Goal: Navigation & Orientation: Understand site structure

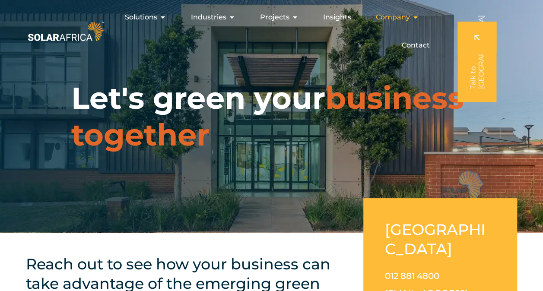
click at [413, 18] on icon "Menu" at bounding box center [415, 17] width 7 height 7
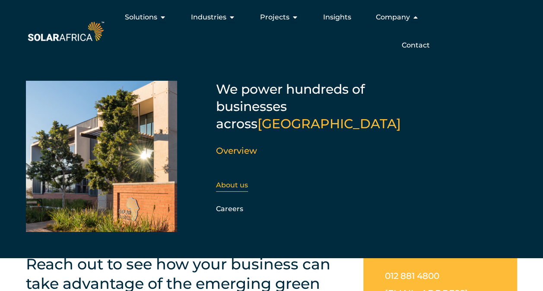
click at [238, 181] on link "About us" at bounding box center [232, 185] width 32 height 8
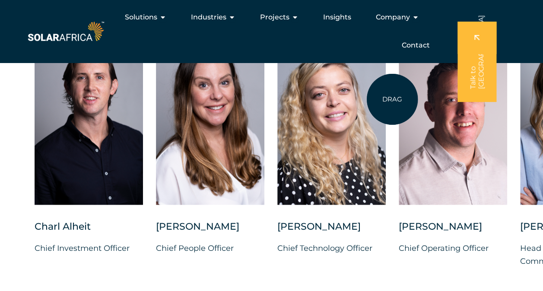
scroll to position [2161, 0]
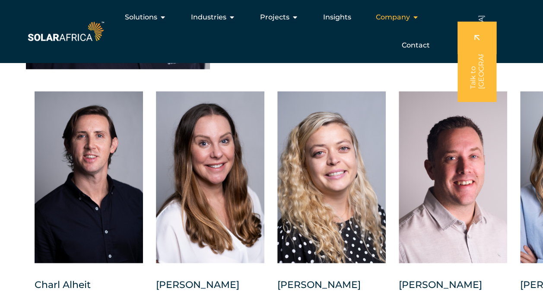
click at [415, 19] on icon "Menu" at bounding box center [415, 17] width 7 height 7
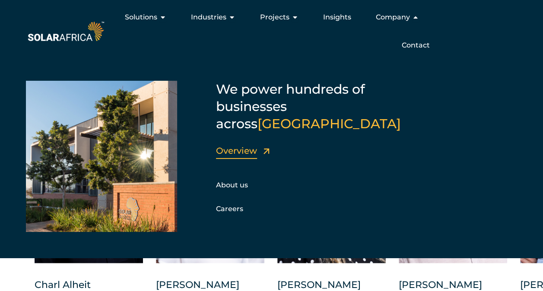
click at [249, 146] on link "Overview" at bounding box center [236, 151] width 41 height 10
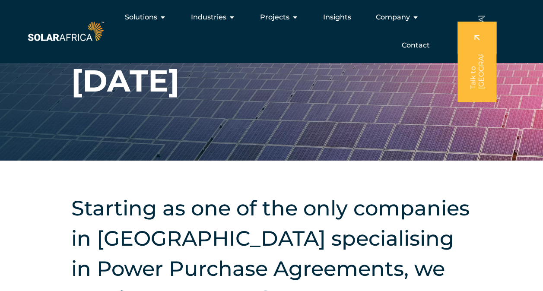
scroll to position [46, 0]
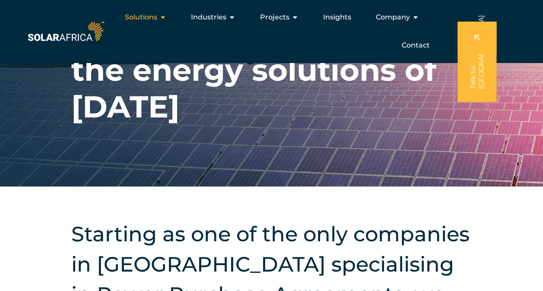
click at [160, 18] on icon "Menu" at bounding box center [162, 17] width 7 height 7
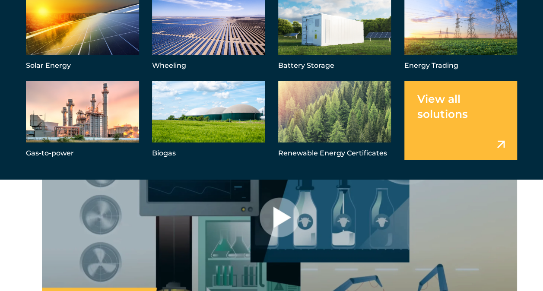
scroll to position [565, 0]
